Goal: Navigation & Orientation: Understand site structure

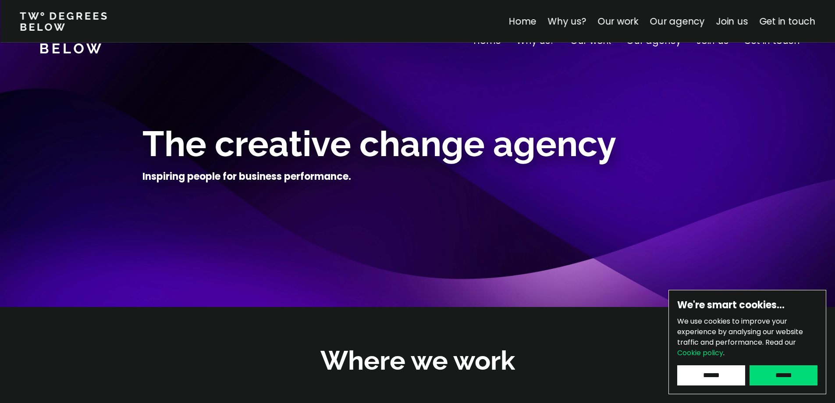
scroll to position [3743, 0]
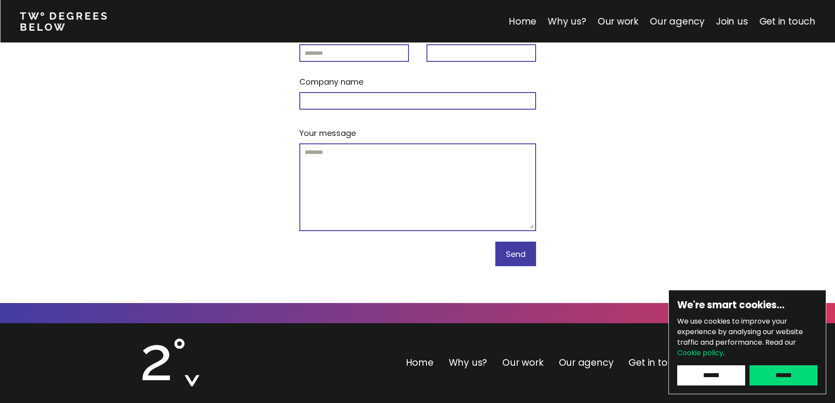
click at [723, 386] on div "We're smart cookies… We use cookies to improve your experience by analysing our…" at bounding box center [747, 342] width 158 height 104
click at [720, 376] on input "******" at bounding box center [711, 375] width 68 height 20
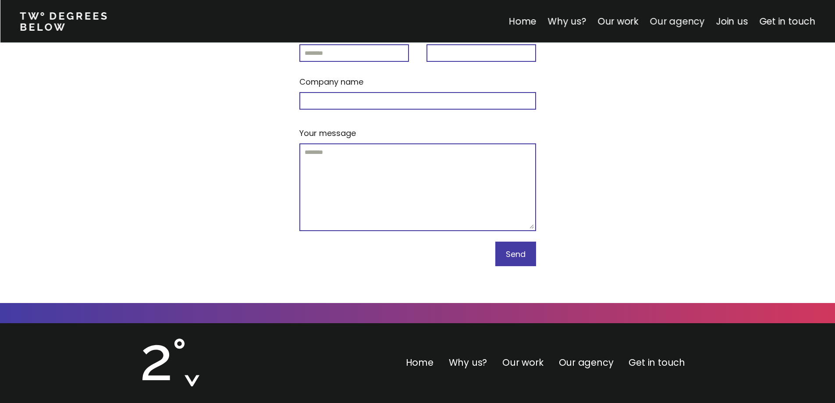
click at [660, 23] on link "Our agency" at bounding box center [676, 21] width 55 height 13
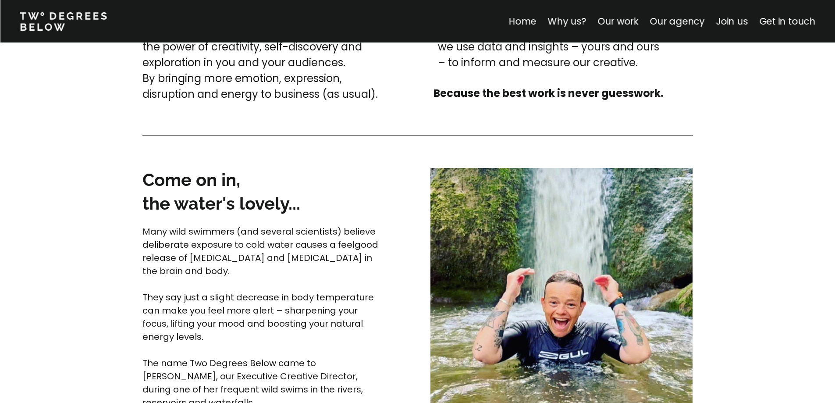
scroll to position [1918, 0]
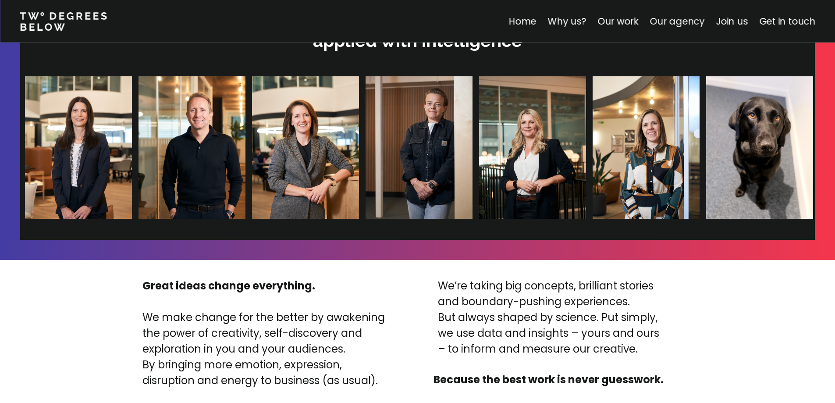
click at [682, 26] on link "Our agency" at bounding box center [676, 21] width 55 height 13
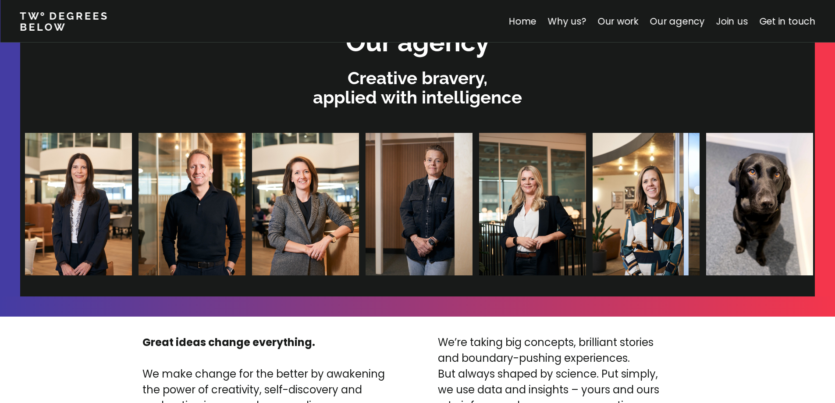
click at [740, 26] on link "Join us" at bounding box center [732, 21] width 32 height 13
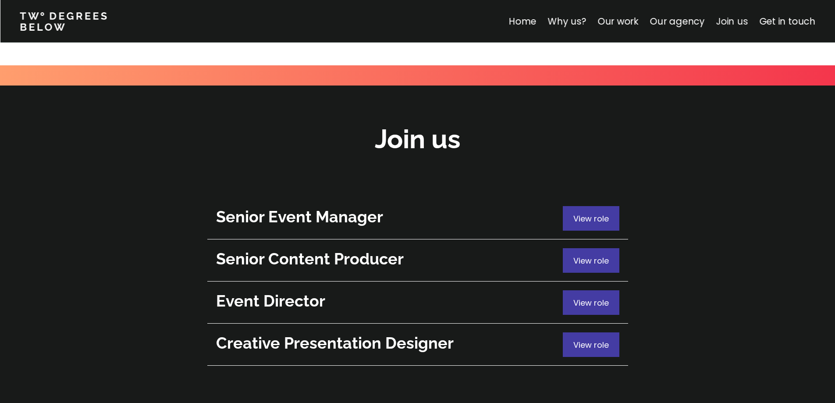
scroll to position [3110, 0]
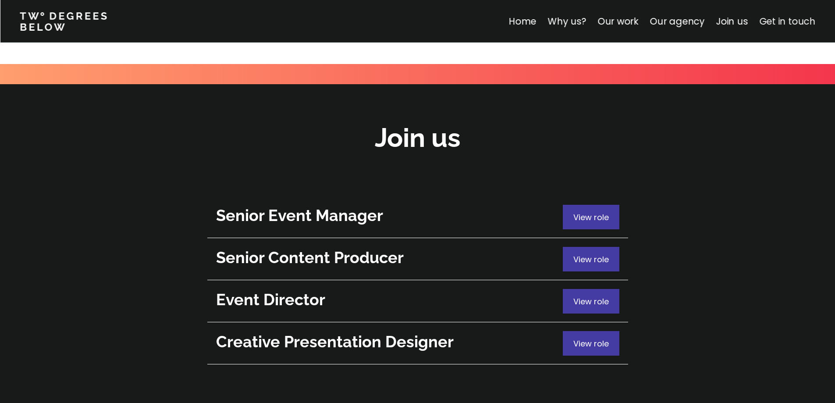
click at [782, 26] on link "Get in touch" at bounding box center [787, 21] width 56 height 13
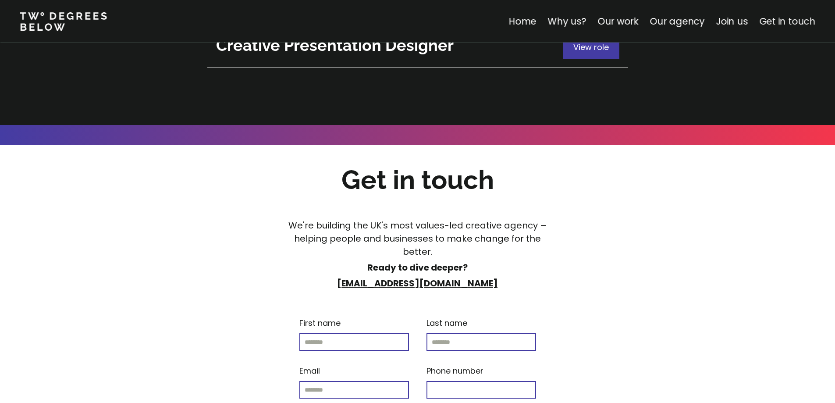
scroll to position [3447, 0]
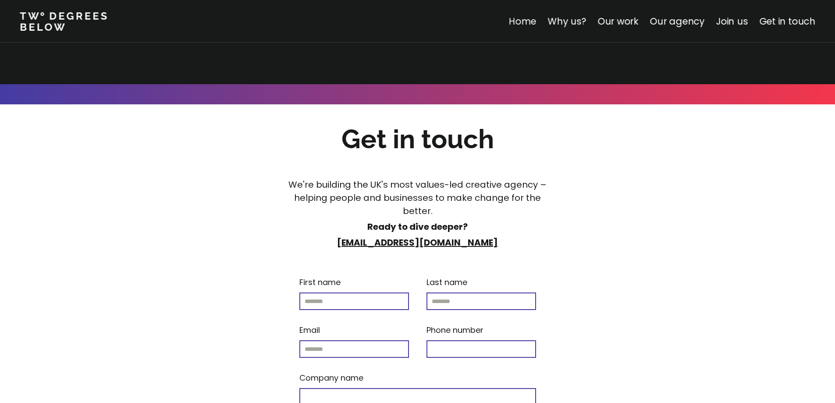
click at [523, 23] on link "Home" at bounding box center [522, 21] width 28 height 13
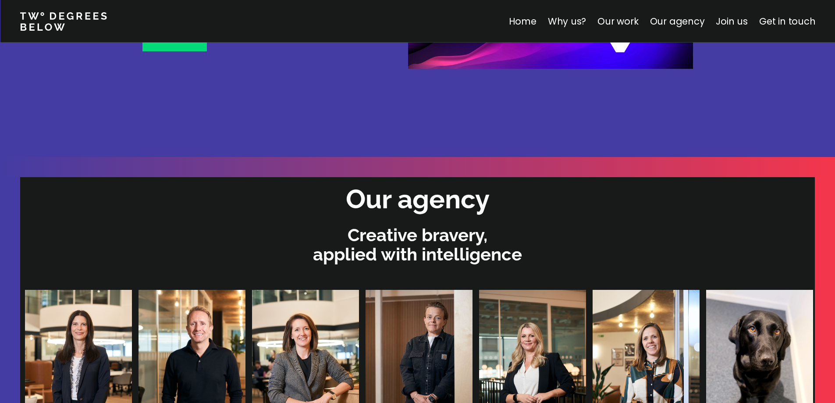
scroll to position [1893, 0]
